Goal: Navigation & Orientation: Find specific page/section

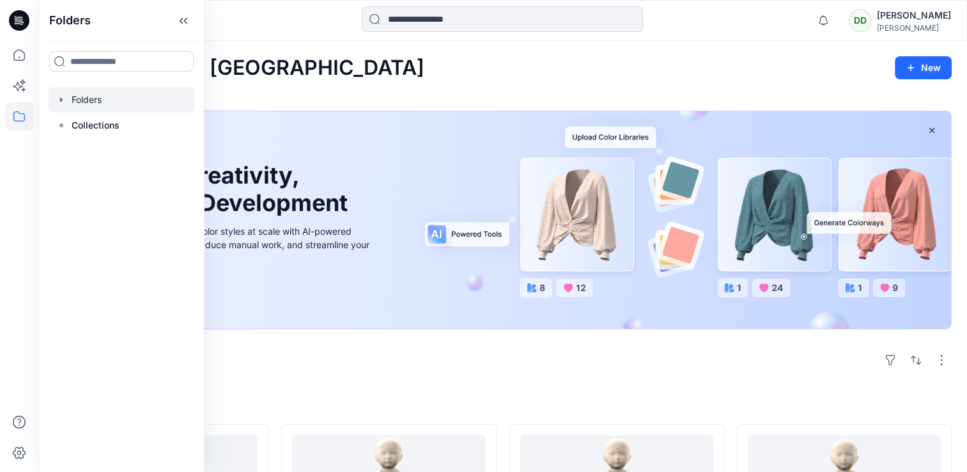
click at [116, 104] on div at bounding box center [122, 100] width 146 height 26
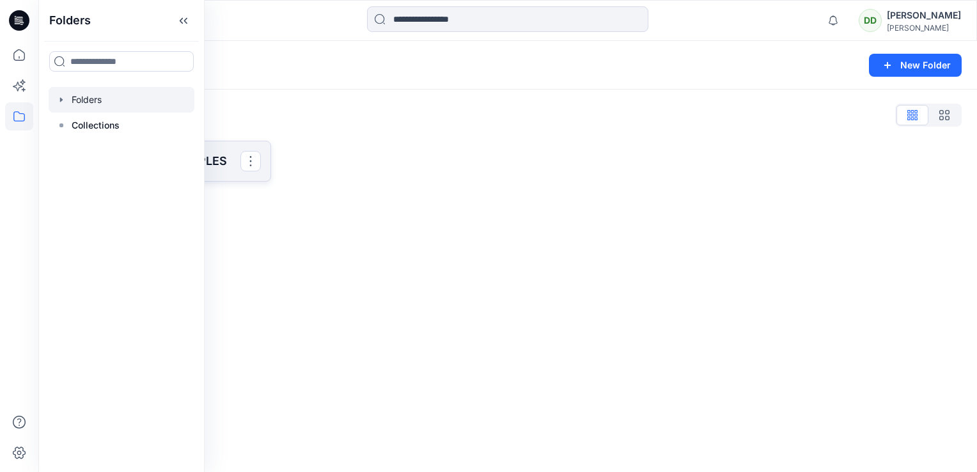
click at [210, 160] on p "SAINSBURY 3D SAMPLES" at bounding box center [161, 161] width 159 height 18
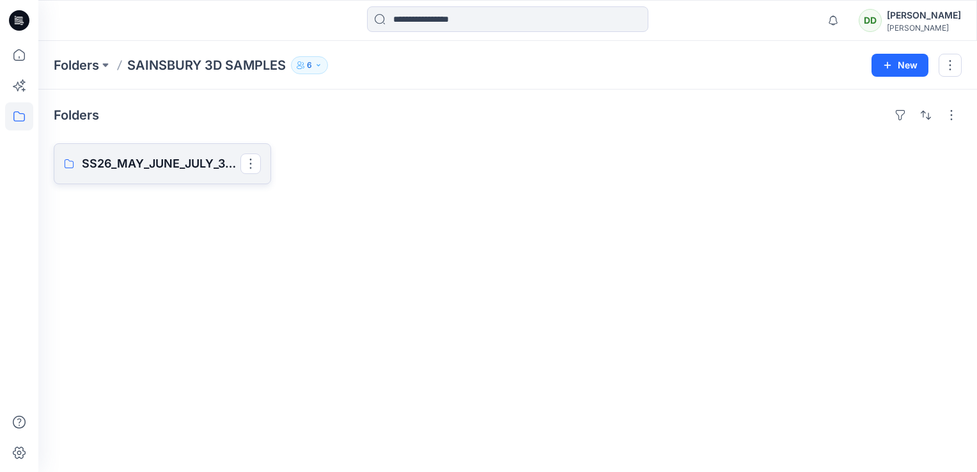
click at [140, 160] on p "SS26_MAY_JUNE_JULY_3D SAMPLES" at bounding box center [161, 164] width 159 height 18
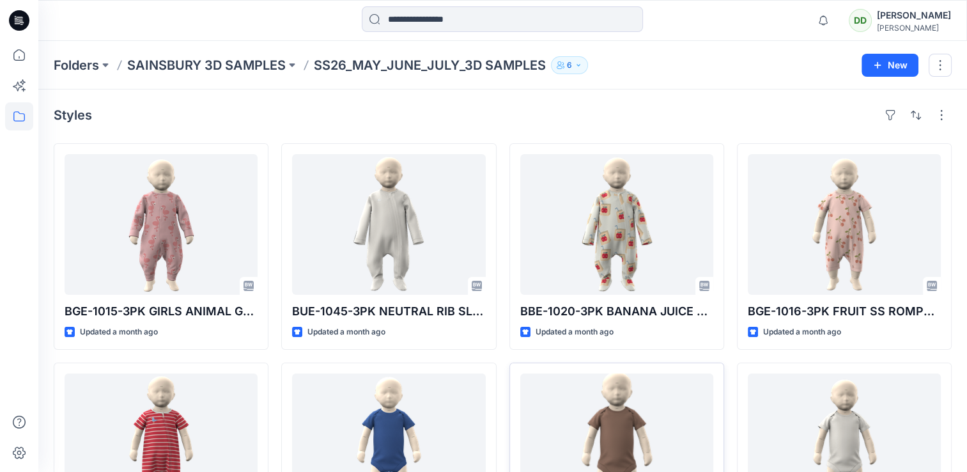
click at [665, 113] on div "Styles" at bounding box center [503, 115] width 898 height 20
click at [641, 111] on div "Styles" at bounding box center [503, 115] width 898 height 20
drag, startPoint x: 600, startPoint y: 105, endPoint x: 601, endPoint y: 113, distance: 7.1
click at [600, 106] on div "Styles" at bounding box center [503, 115] width 898 height 20
